Goal: Information Seeking & Learning: Find specific fact

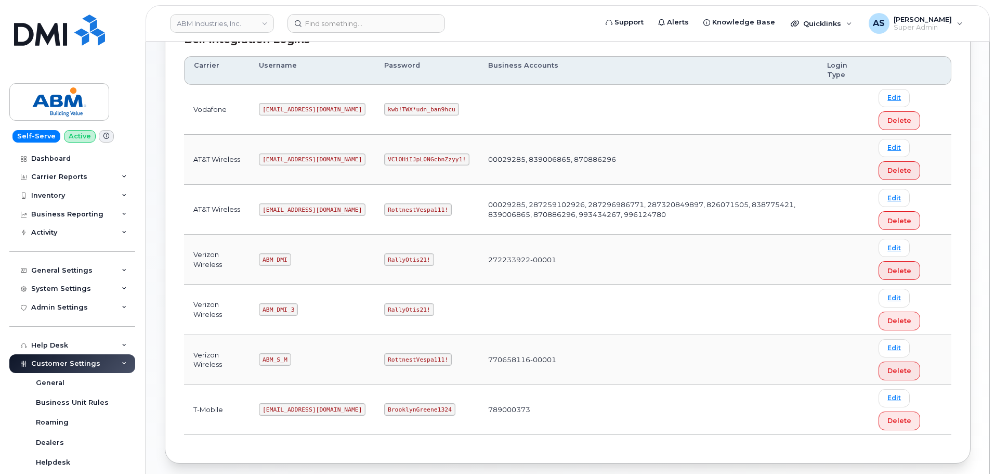
scroll to position [213, 0]
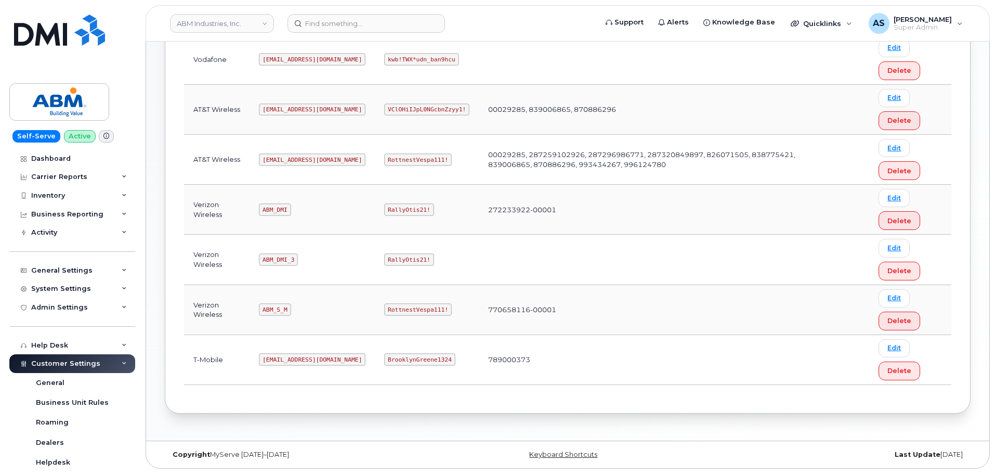
click at [384, 211] on code "RallyOtis21!" at bounding box center [408, 209] width 49 height 12
click at [384, 210] on code "RallyOtis21!" at bounding box center [408, 209] width 49 height 12
copy code "RallyOtis21!"
click at [384, 262] on code "RallyOtis21!" at bounding box center [408, 259] width 49 height 12
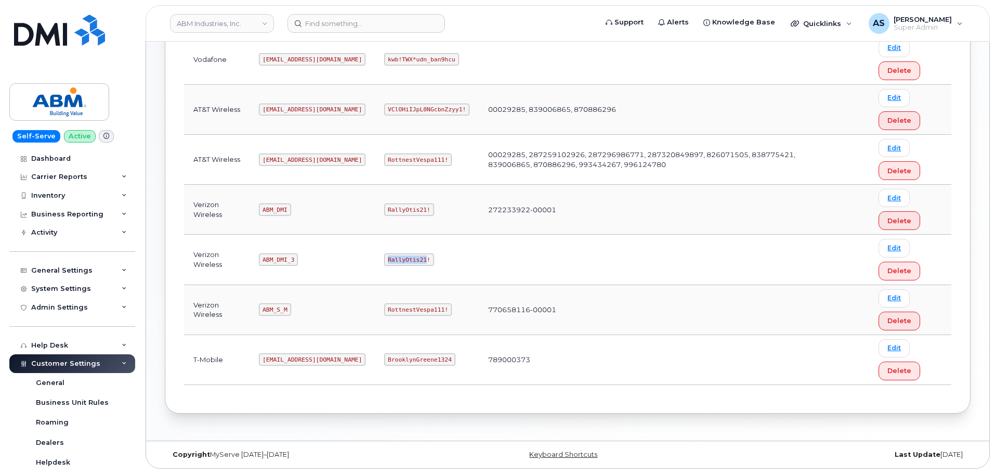
click at [384, 262] on code "RallyOtis21!" at bounding box center [408, 259] width 49 height 12
copy code "RallyOtis21!"
click at [282, 258] on code "ABM_DMI_3" at bounding box center [278, 259] width 39 height 12
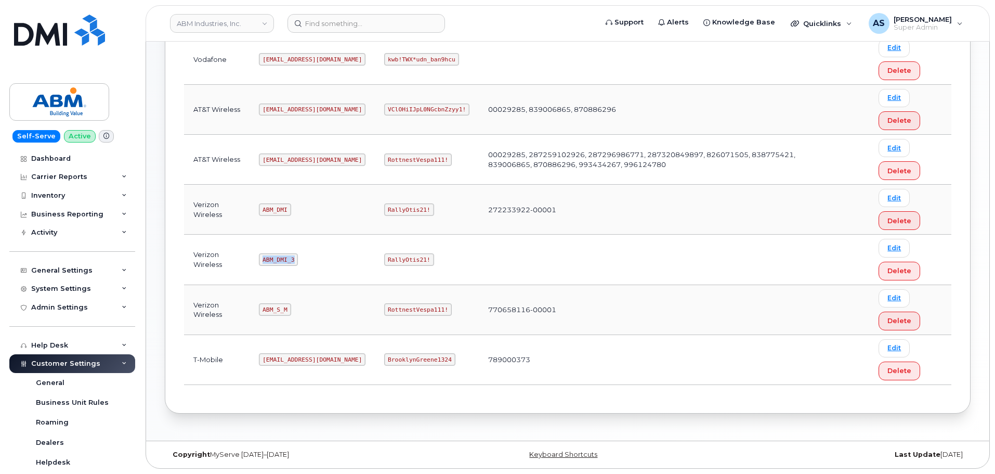
click at [282, 258] on code "ABM_DMI_3" at bounding box center [278, 259] width 39 height 12
copy code "ABM_DMI_3"
click at [384, 258] on code "RallyOtis21!" at bounding box center [408, 259] width 49 height 12
click at [384, 259] on code "RallyOtis21!" at bounding box center [408, 259] width 49 height 12
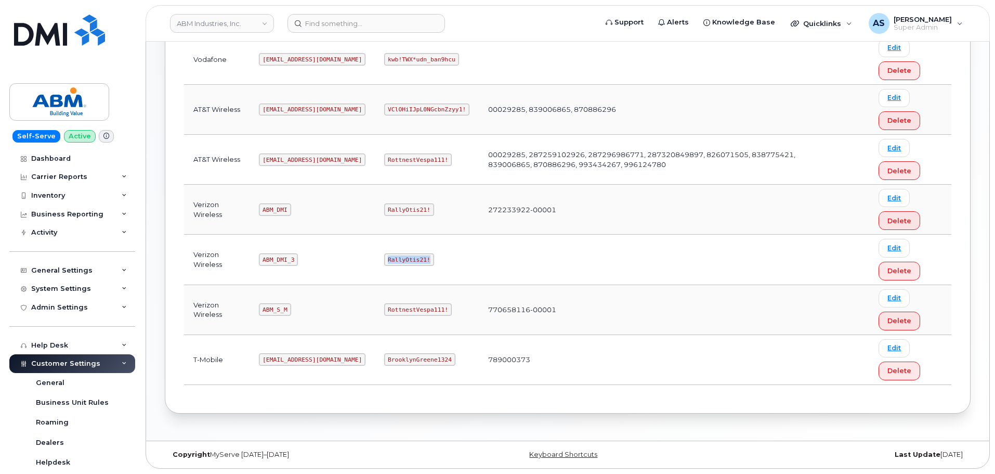
copy code "RallyOtis21!"
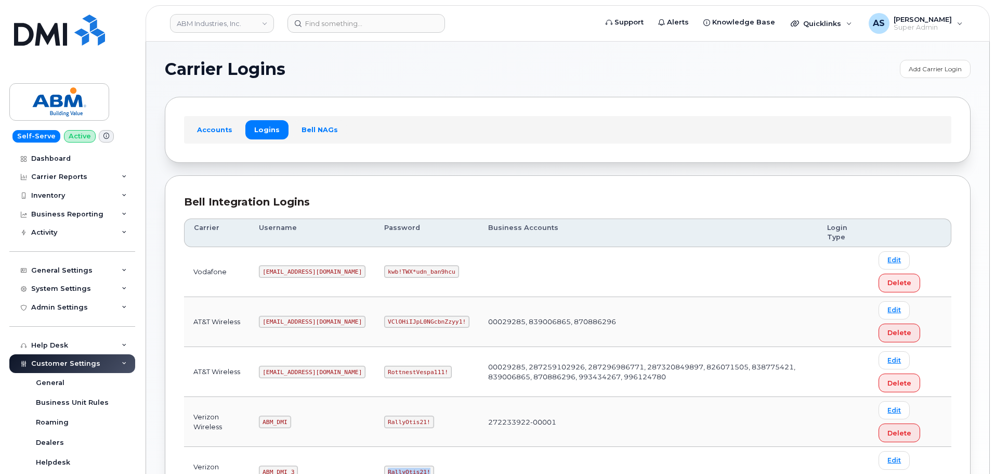
scroll to position [0, 0]
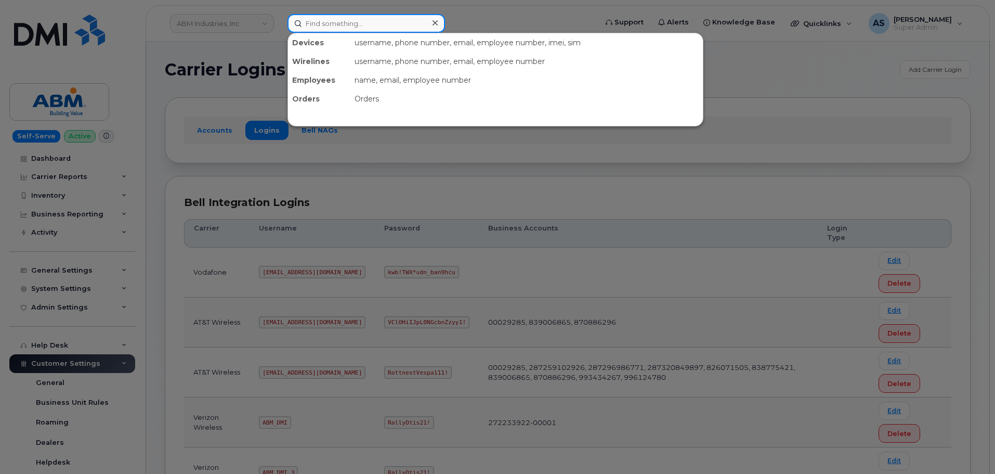
click at [349, 20] on input at bounding box center [367, 23] width 158 height 19
paste input "3104806432"
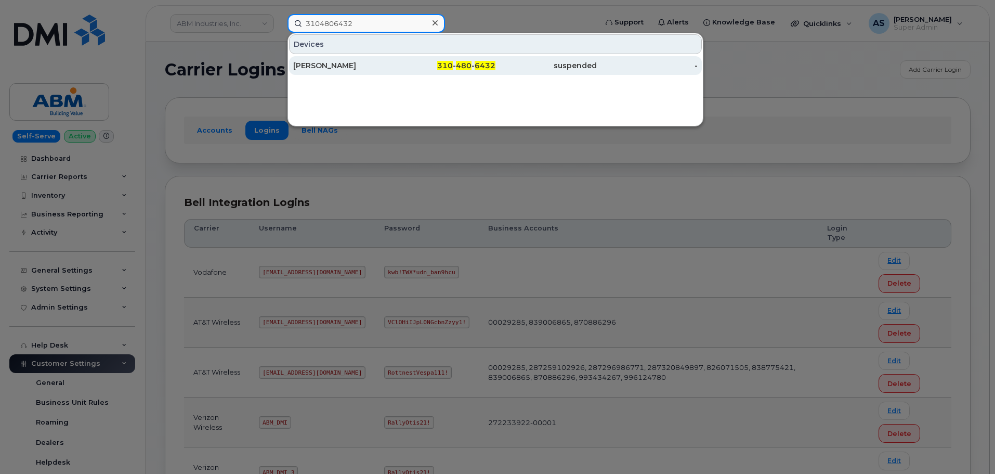
type input "3104806432"
click at [343, 64] on div "[PERSON_NAME]" at bounding box center [343, 65] width 101 height 10
click at [349, 63] on div "[PERSON_NAME]" at bounding box center [343, 65] width 101 height 10
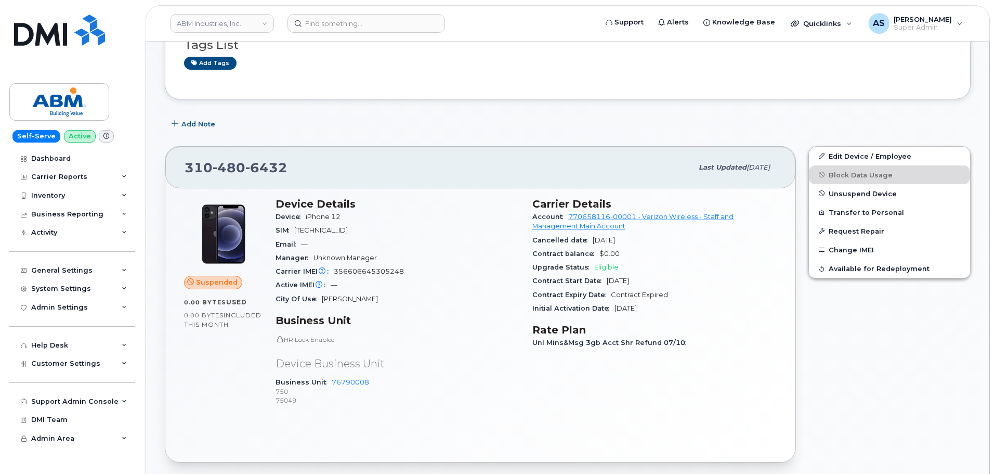
scroll to position [156, 0]
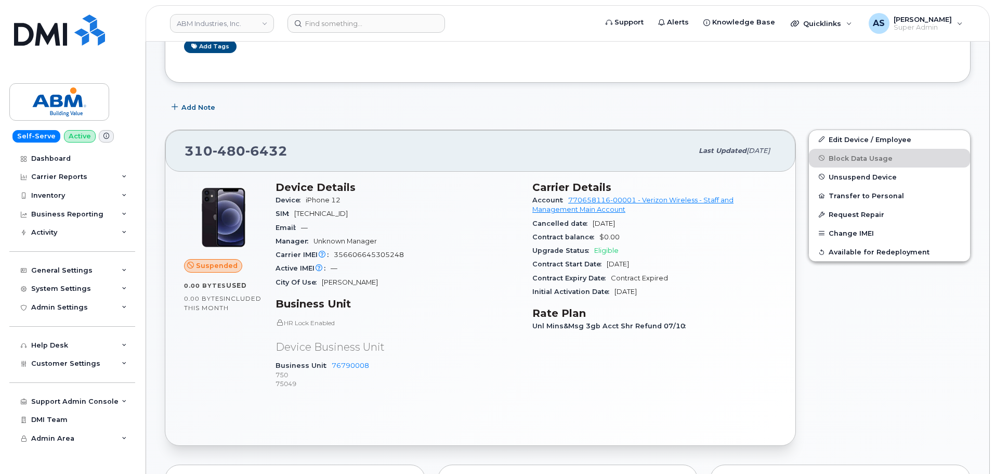
click at [250, 151] on span "6432" at bounding box center [266, 151] width 42 height 16
click at [250, 150] on span "6432" at bounding box center [266, 151] width 42 height 16
copy span "[PHONE_NUMBER]"
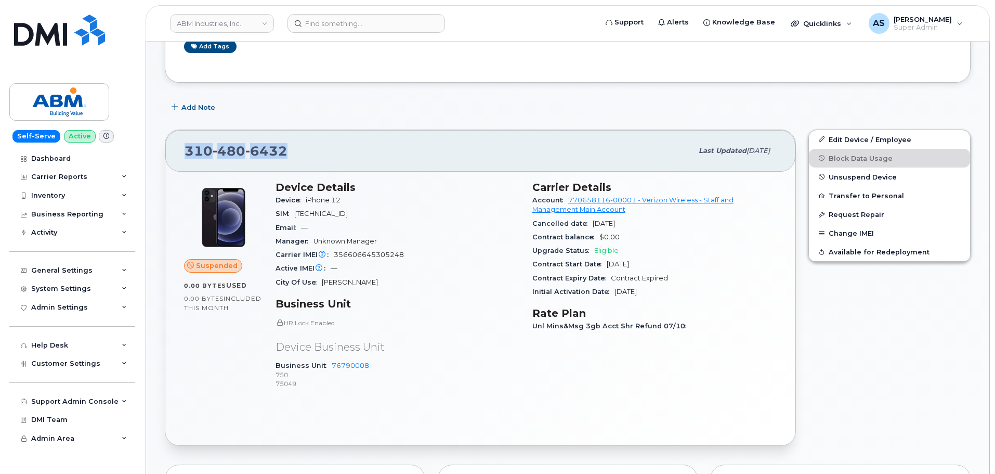
click at [273, 150] on span "6432" at bounding box center [266, 151] width 42 height 16
click at [277, 150] on span "6432" at bounding box center [266, 151] width 42 height 16
copy span "[PHONE_NUMBER]"
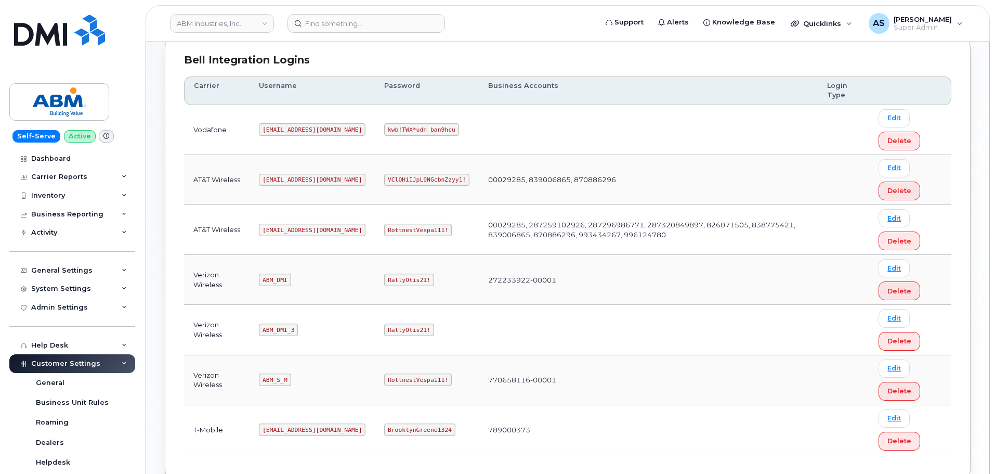
scroll to position [156, 0]
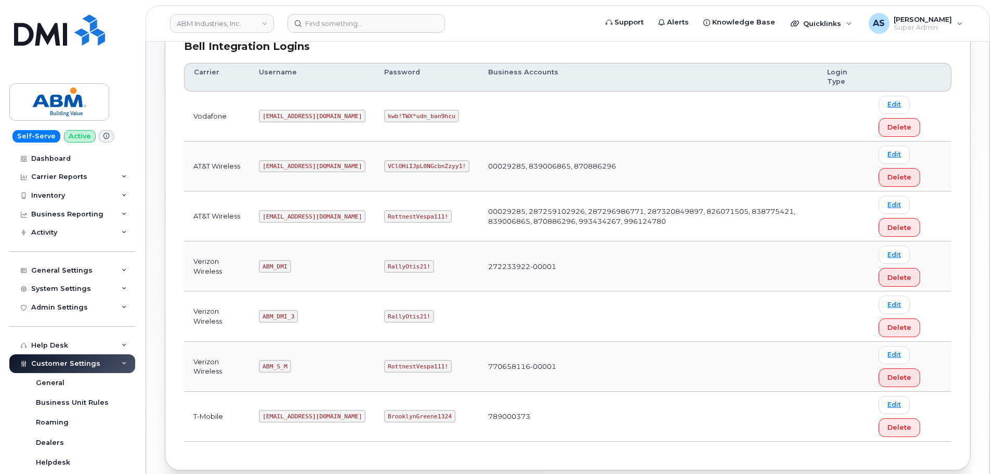
click at [282, 366] on code "ABM_S_M" at bounding box center [275, 366] width 32 height 12
copy code "ABM_S_M"
click at [394, 365] on code "RottnestVespa111!" at bounding box center [418, 366] width 68 height 12
click at [393, 365] on code "RottnestVespa111!" at bounding box center [418, 366] width 68 height 12
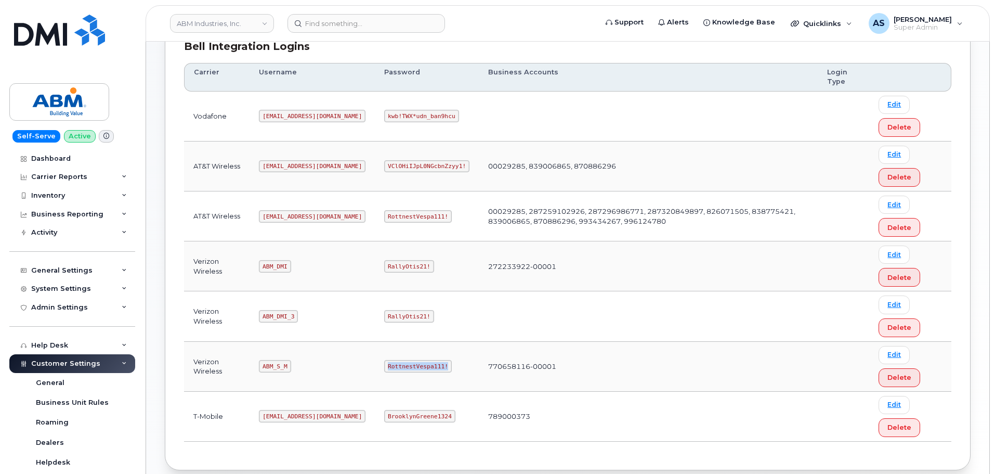
click at [393, 365] on code "RottnestVespa111!" at bounding box center [418, 366] width 68 height 12
copy code "RottnestVespa111!"
click at [293, 215] on code "abm@dminc.com" at bounding box center [312, 216] width 107 height 12
click at [292, 215] on code "abm@dminc.com" at bounding box center [312, 216] width 107 height 12
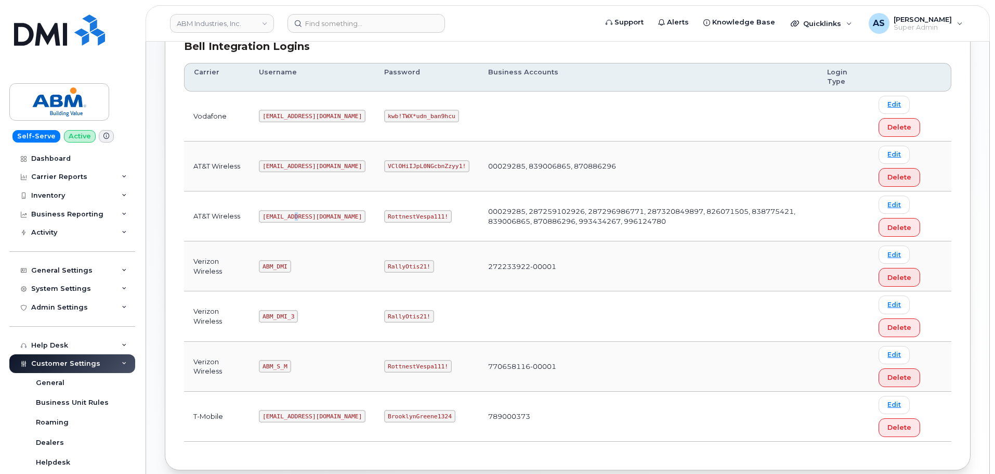
click at [292, 215] on code "abm@dminc.com" at bounding box center [312, 216] width 107 height 12
click at [283, 215] on code "abm@dminc.com" at bounding box center [312, 216] width 107 height 12
copy code "abm@dminc.com"
